Goal: Find specific page/section: Find specific page/section

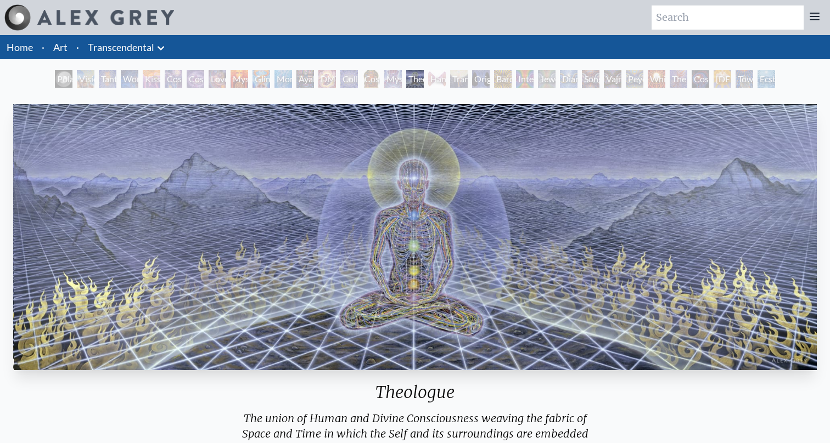
click at [24, 16] on img at bounding box center [17, 17] width 26 height 26
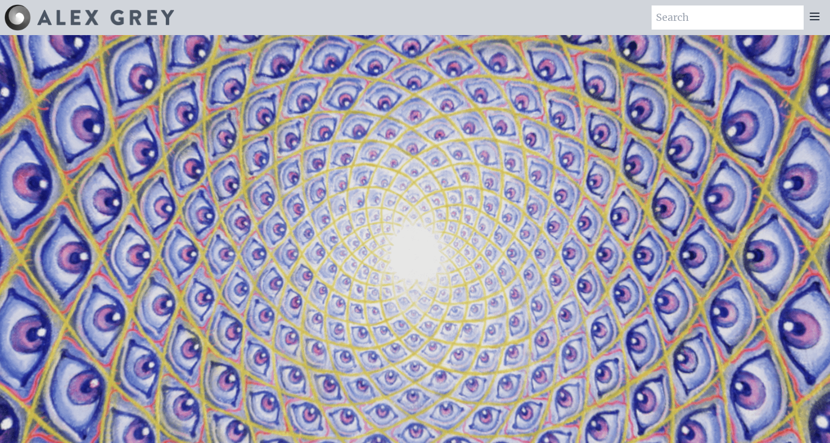
click at [819, 9] on div at bounding box center [815, 17] width 22 height 24
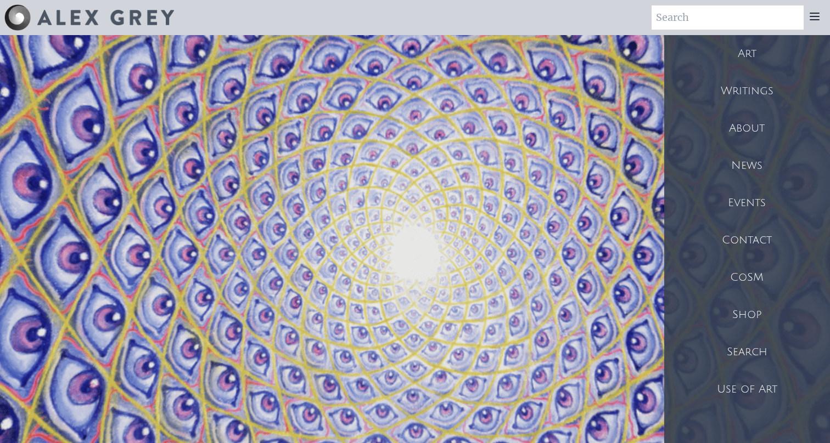
click at [754, 278] on div "CoSM" at bounding box center [747, 277] width 166 height 37
